Goal: Connect with others: Establish contact or relationships with other users

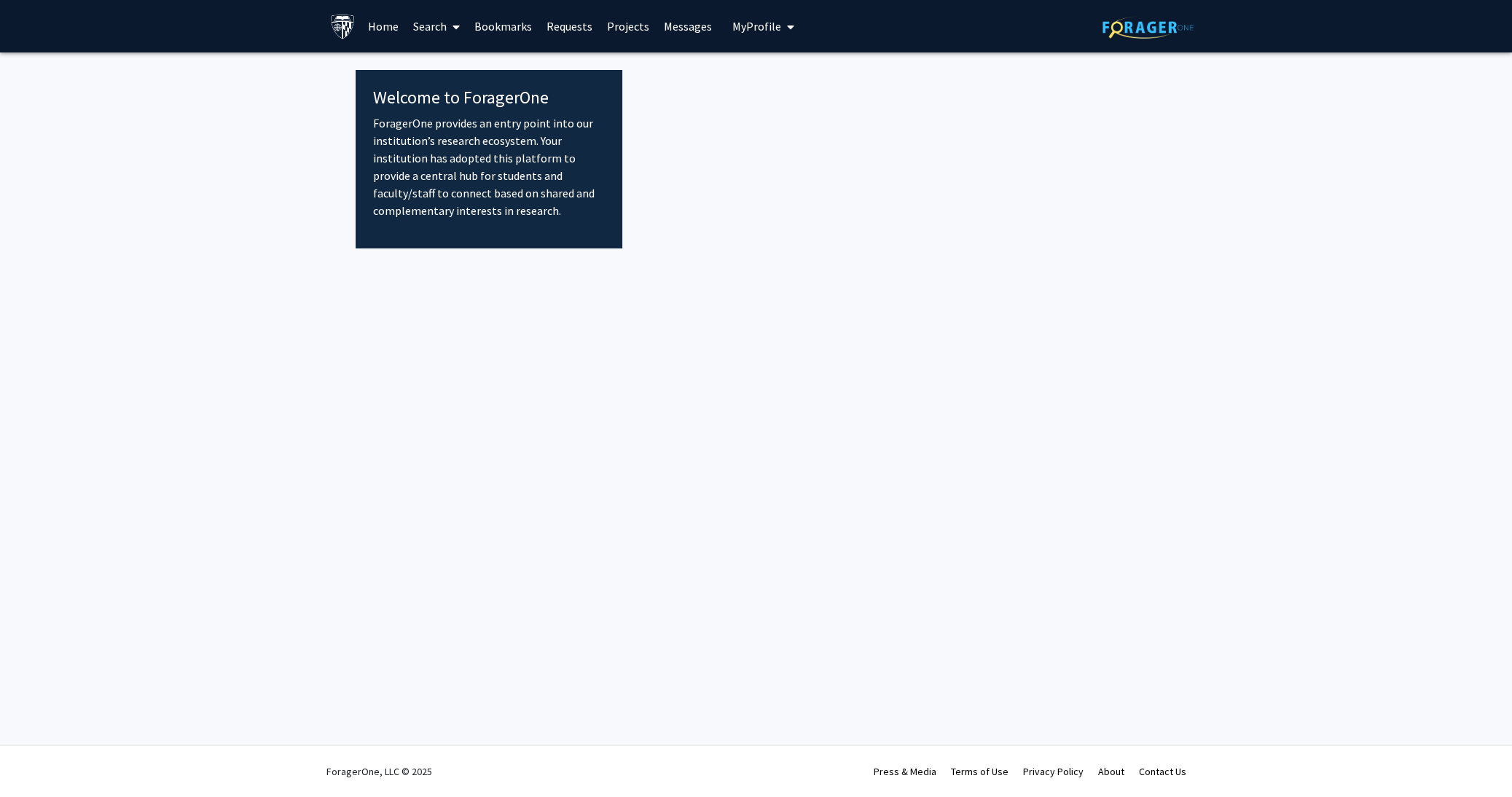
click at [381, 18] on link "Home" at bounding box center [383, 26] width 45 height 51
click at [382, 26] on link "Home" at bounding box center [383, 26] width 45 height 51
click at [436, 21] on link "Search" at bounding box center [436, 26] width 61 height 51
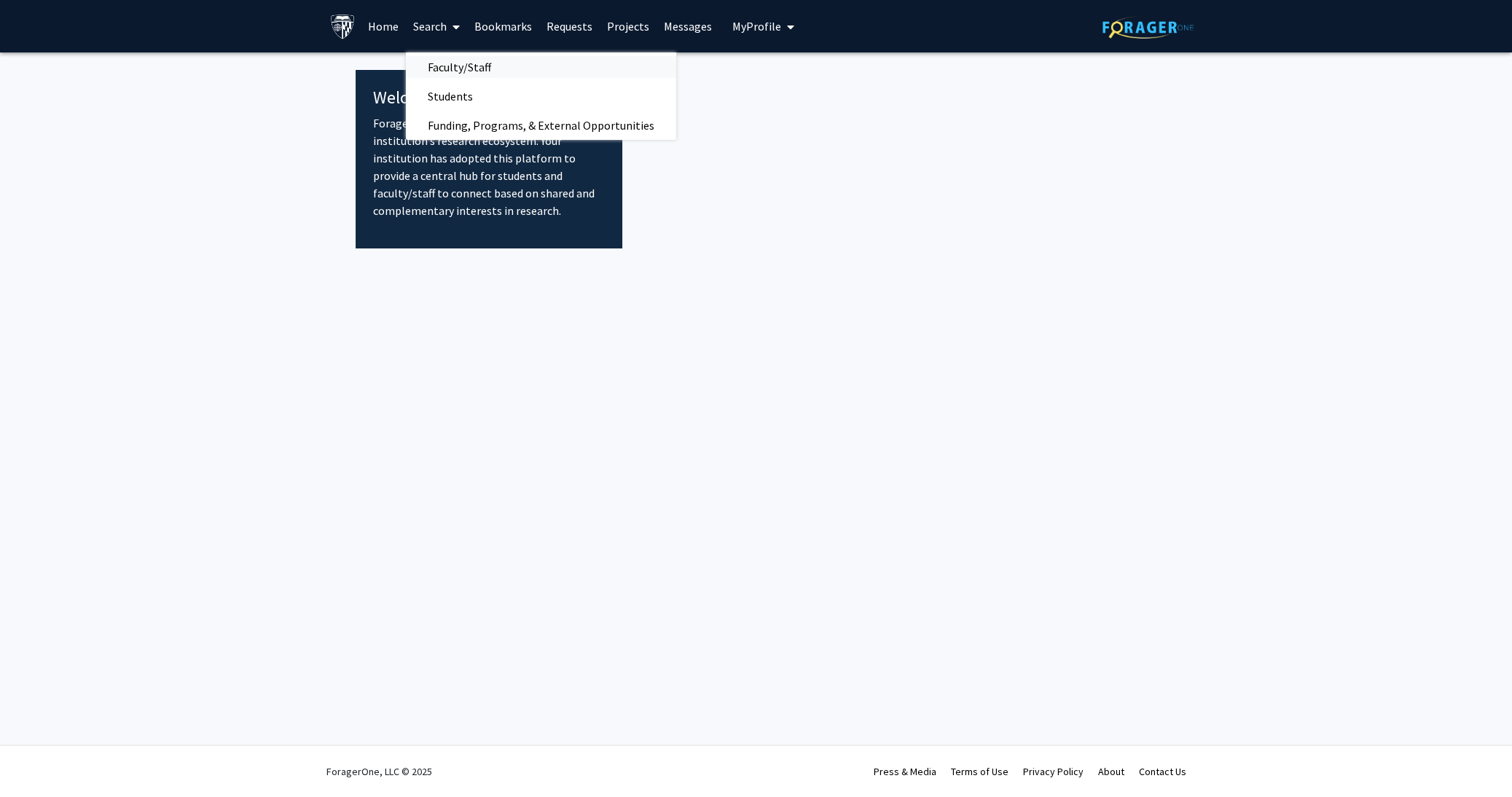
click at [444, 62] on span "Faculty/Staff" at bounding box center [459, 67] width 107 height 29
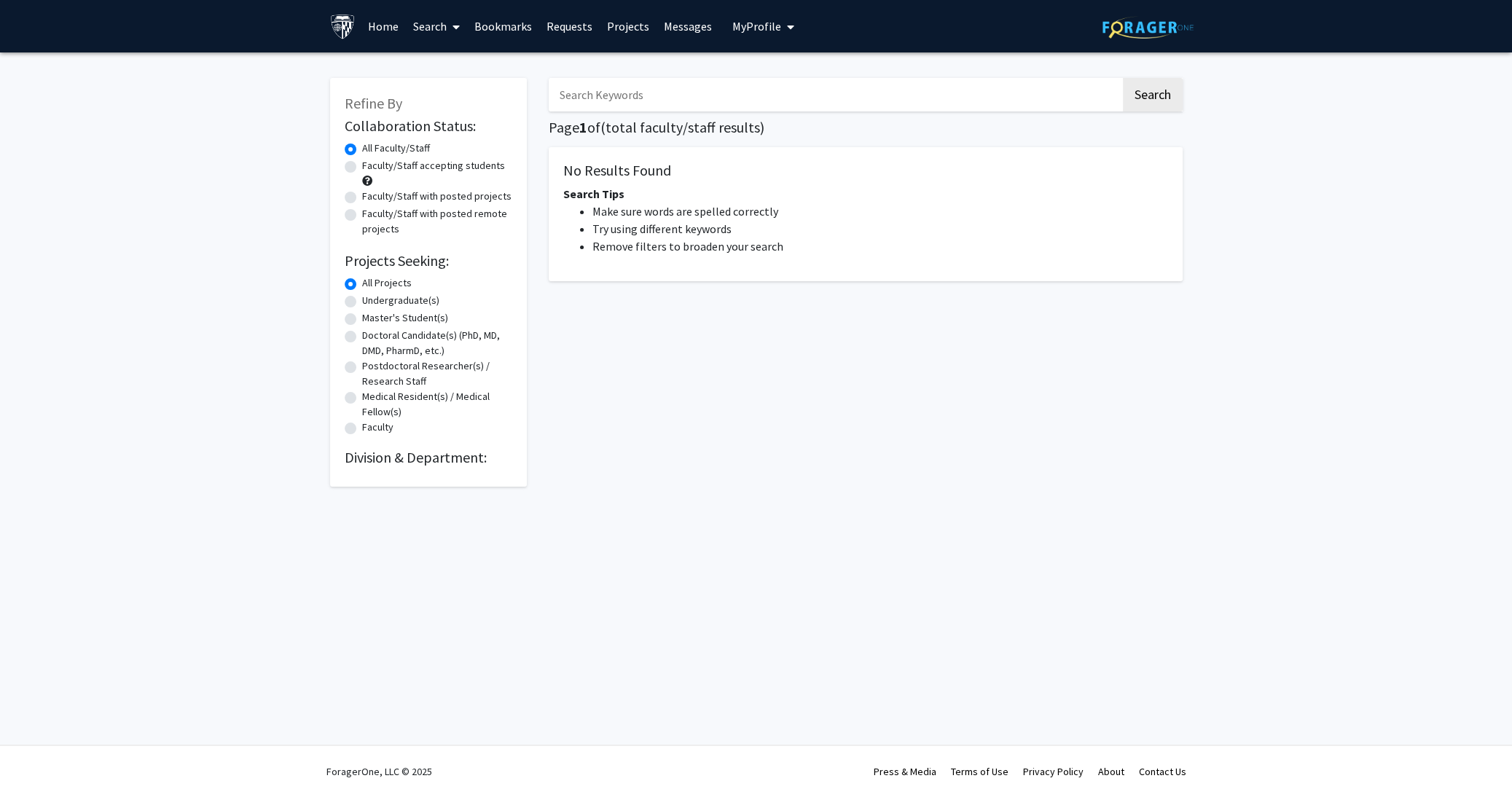
click at [589, 90] on input "Search Keywords" at bounding box center [834, 95] width 573 height 34
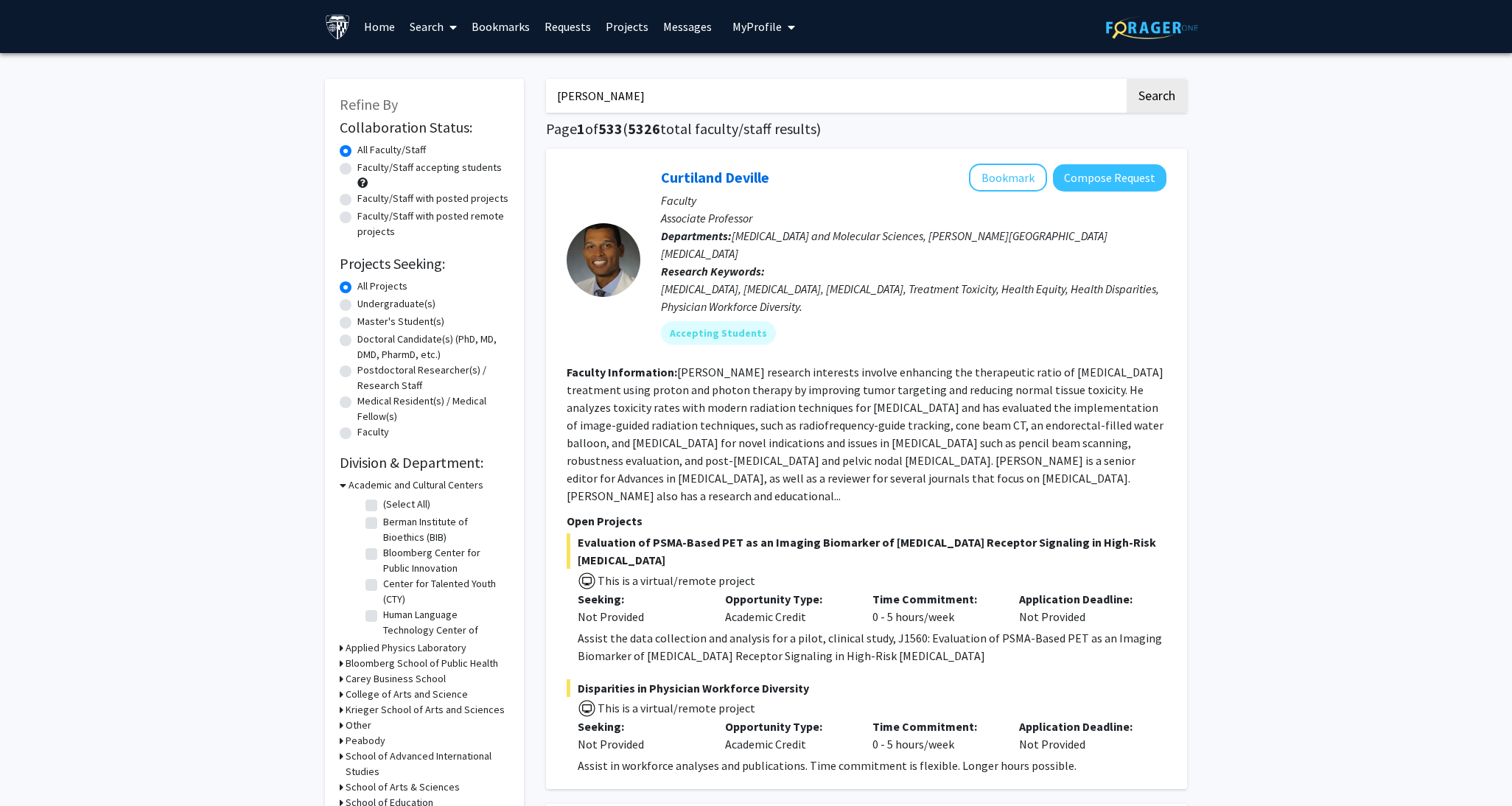
type input "[PERSON_NAME]"
click at [1127, 79] on button "Search" at bounding box center [1156, 96] width 60 height 34
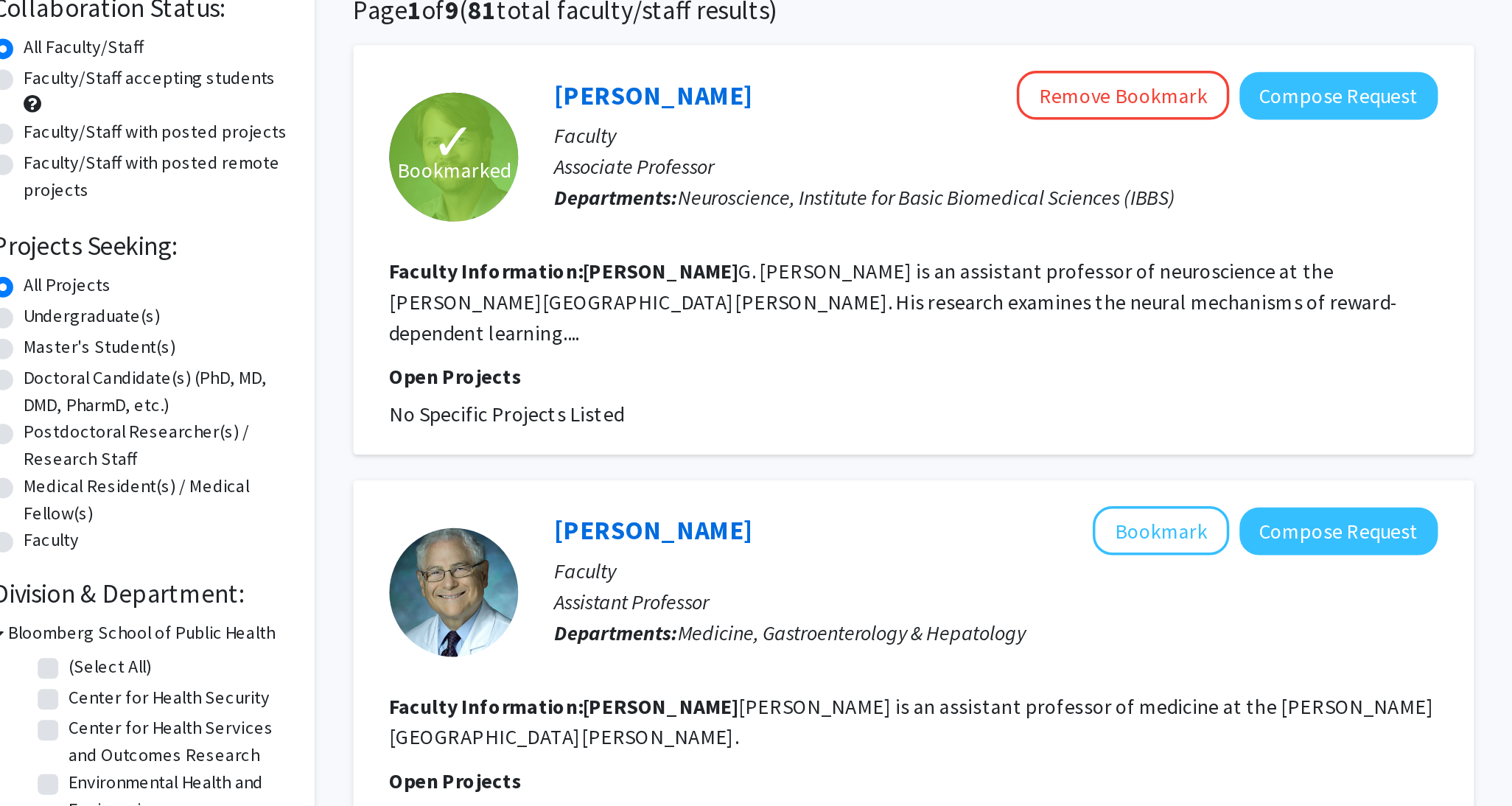
click at [644, 292] on fg-read-more "[PERSON_NAME] [PERSON_NAME] is an assistant professor of neuroscience at the [P…" at bounding box center [854, 295] width 577 height 50
click at [1080, 186] on button "Compose Request" at bounding box center [1110, 178] width 113 height 27
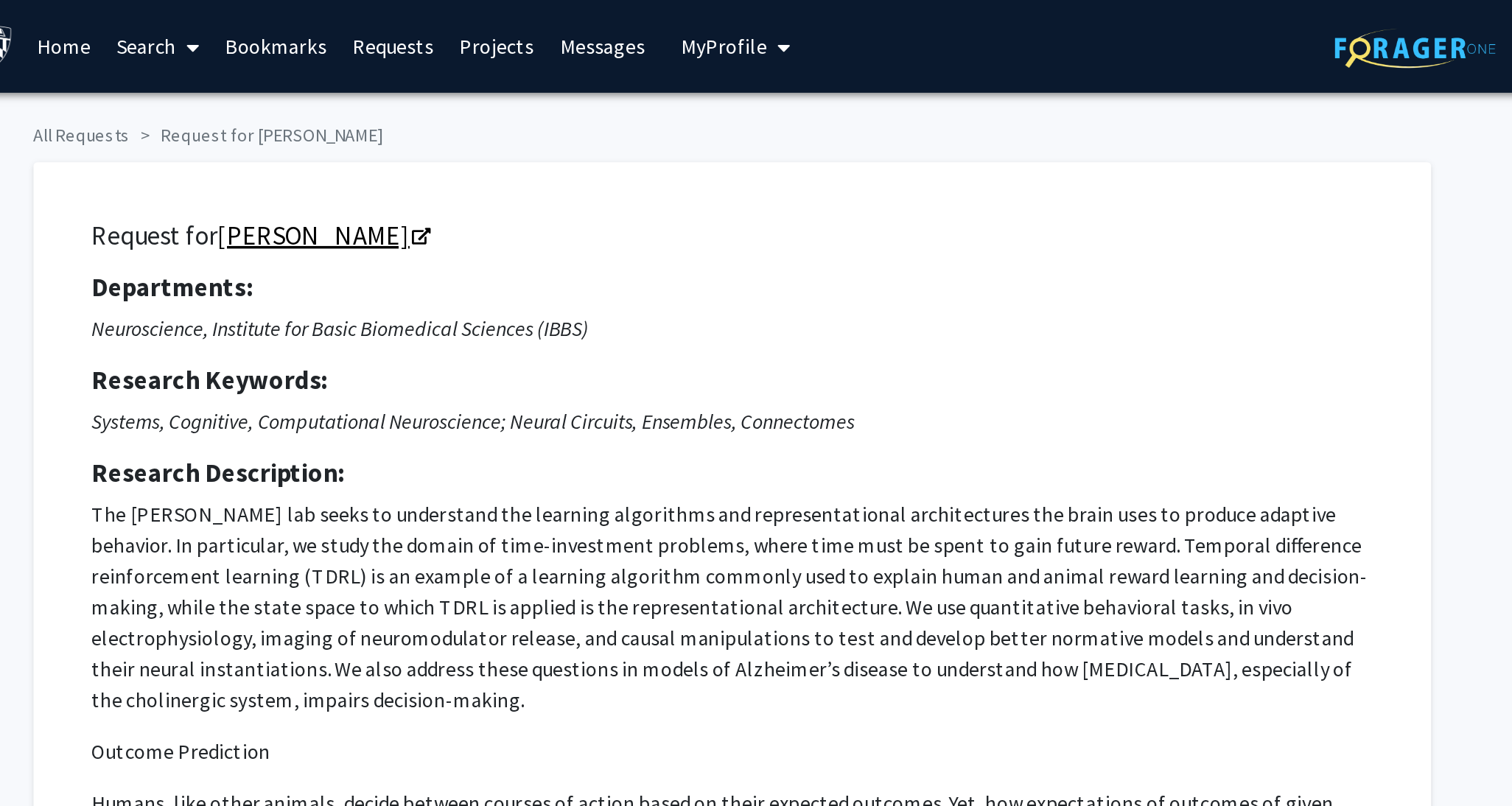
click at [579, 138] on icon "Opens in a new tab" at bounding box center [583, 136] width 10 height 10
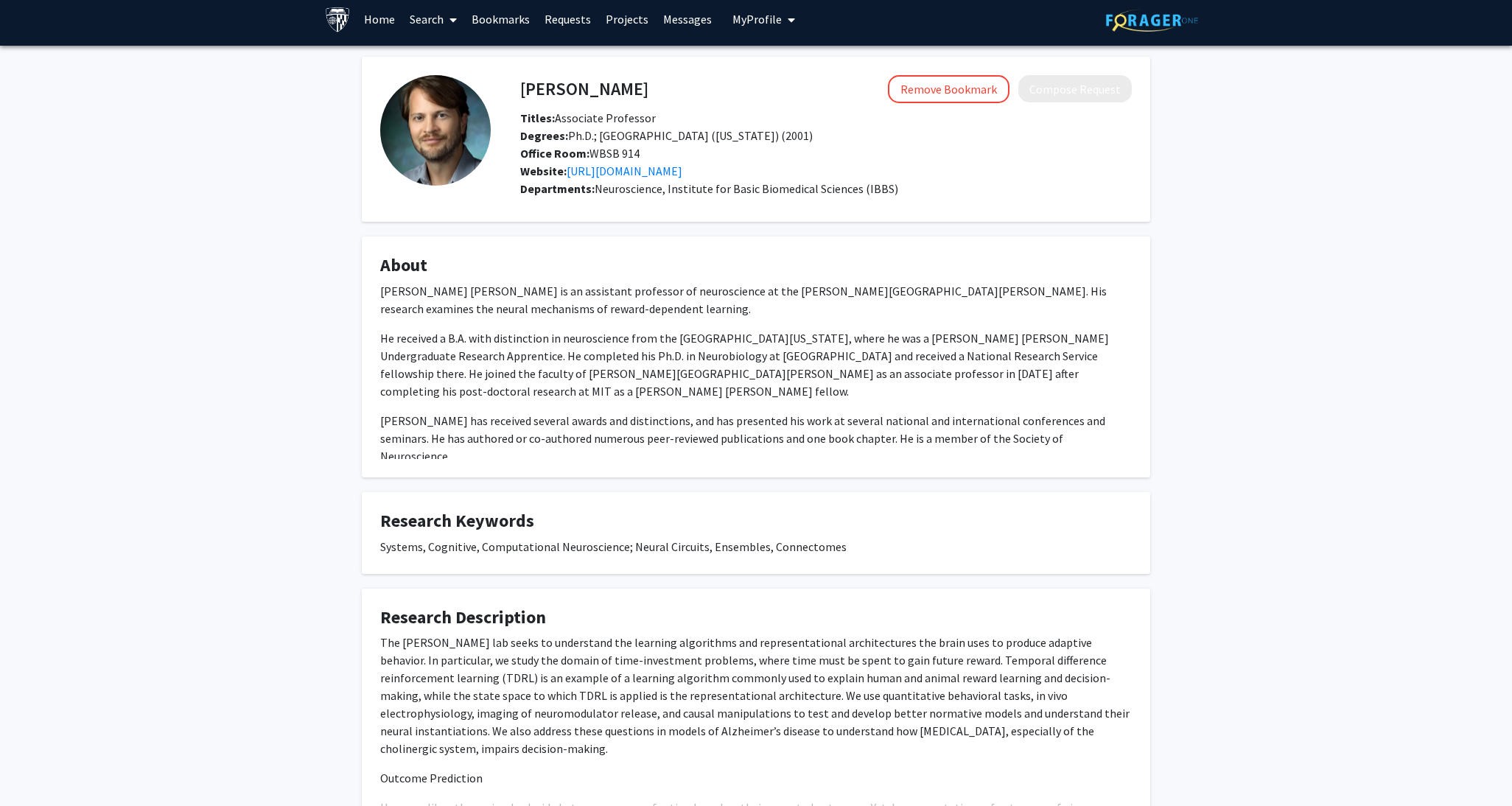
scroll to position [8, 0]
